Goal: Navigation & Orientation: Find specific page/section

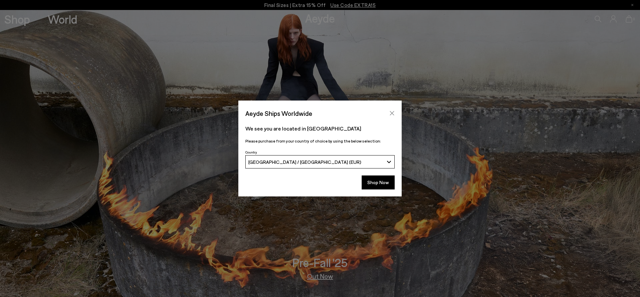
click at [391, 109] on button "Close" at bounding box center [392, 113] width 10 height 10
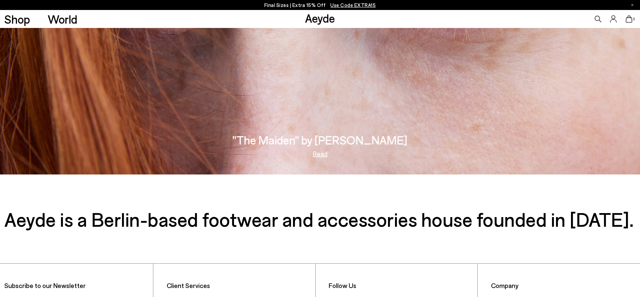
scroll to position [1377, 0]
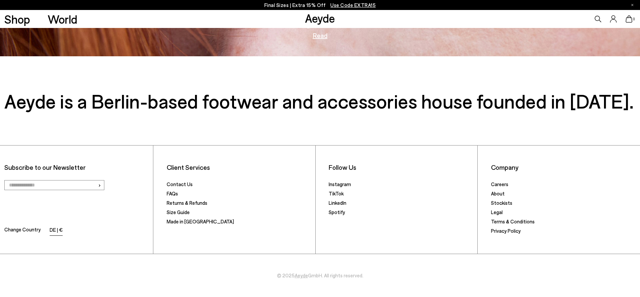
click at [60, 230] on li "DE | €" at bounding box center [56, 230] width 13 height 9
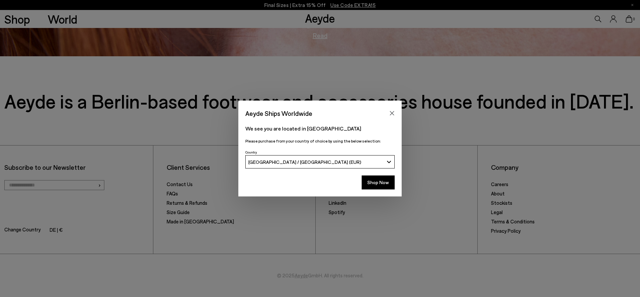
click at [303, 163] on span "[GEOGRAPHIC_DATA] / [GEOGRAPHIC_DATA] (EUR)" at bounding box center [304, 162] width 113 height 6
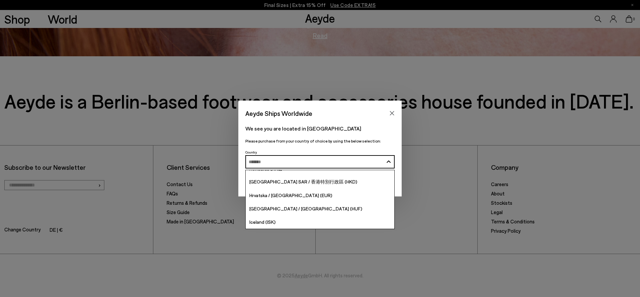
scroll to position [1360, 0]
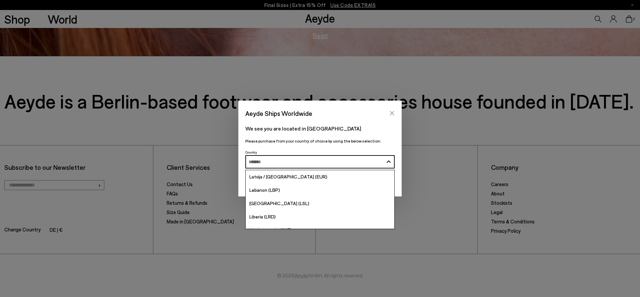
click at [392, 112] on icon "Close" at bounding box center [391, 113] width 5 height 5
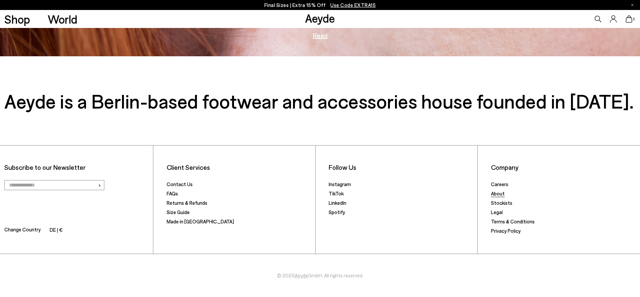
click at [502, 195] on link "About" at bounding box center [498, 194] width 14 height 6
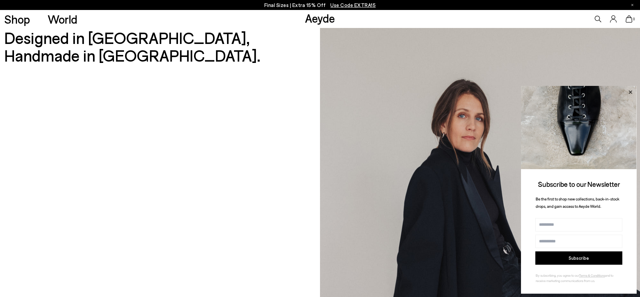
click at [632, 91] on icon at bounding box center [630, 92] width 9 height 9
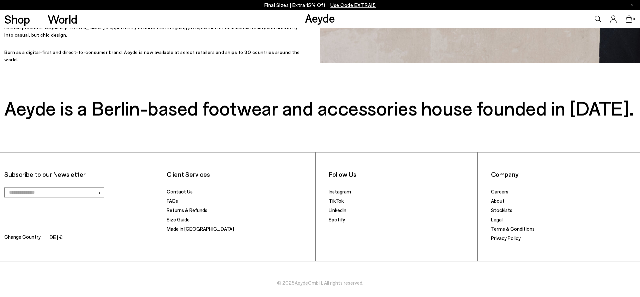
scroll to position [388, 0]
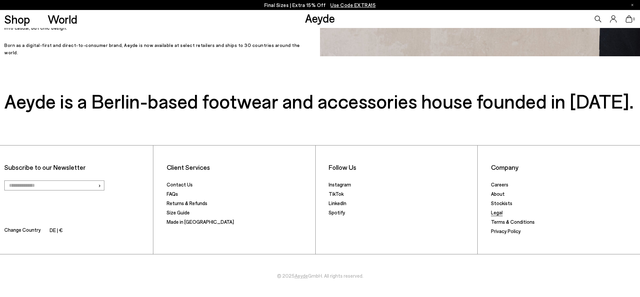
click at [498, 211] on link "Legal" at bounding box center [497, 213] width 12 height 6
